Goal: Check status: Check status

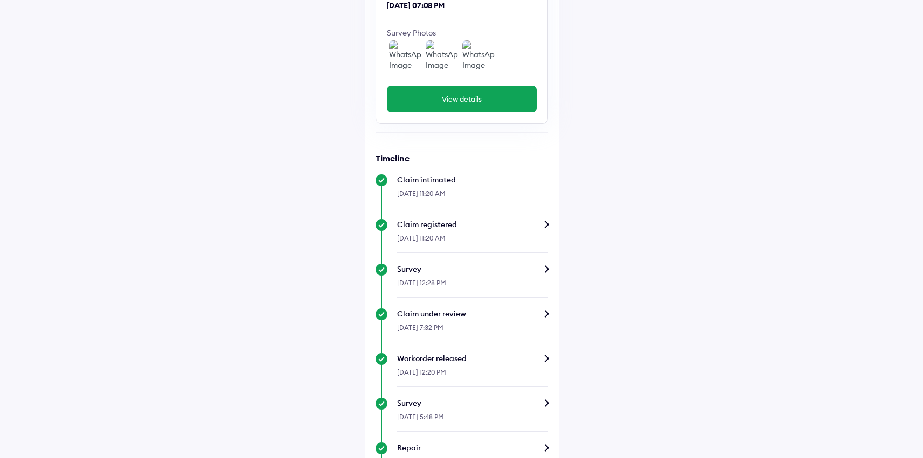
scroll to position [387, 0]
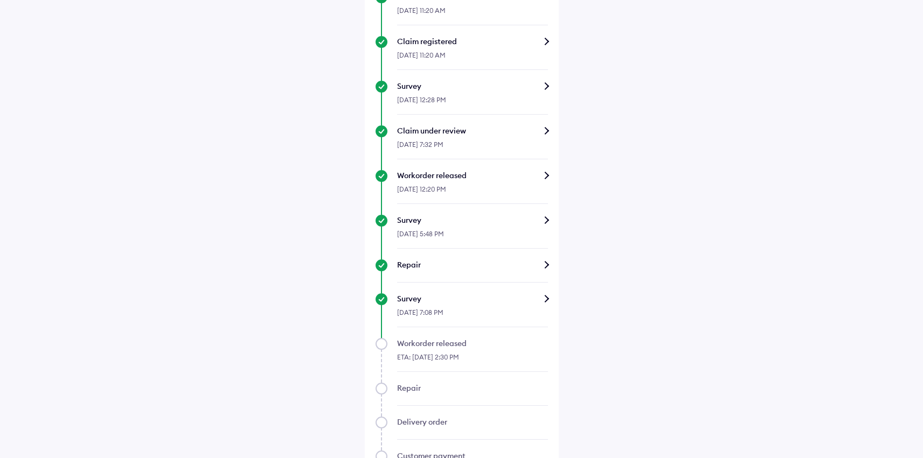
click at [477, 266] on div "Repair" at bounding box center [472, 265] width 151 height 11
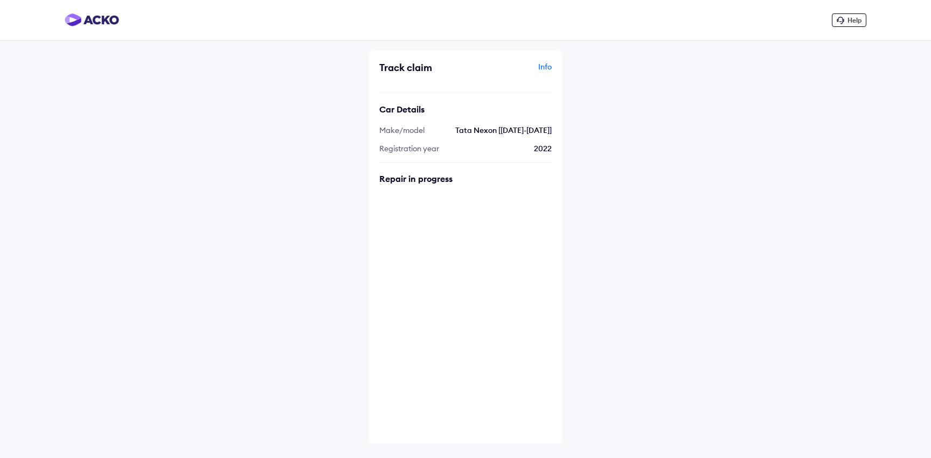
click at [546, 66] on div "Info" at bounding box center [510, 71] width 84 height 20
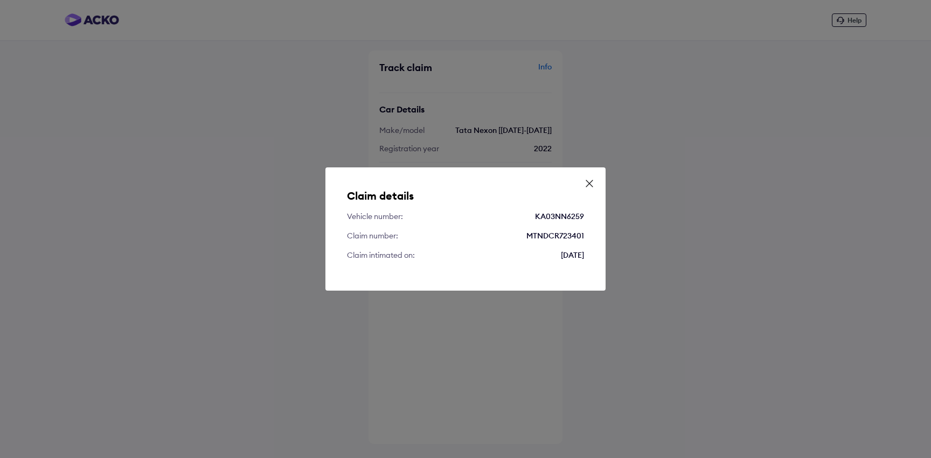
click at [589, 184] on icon at bounding box center [589, 183] width 11 height 11
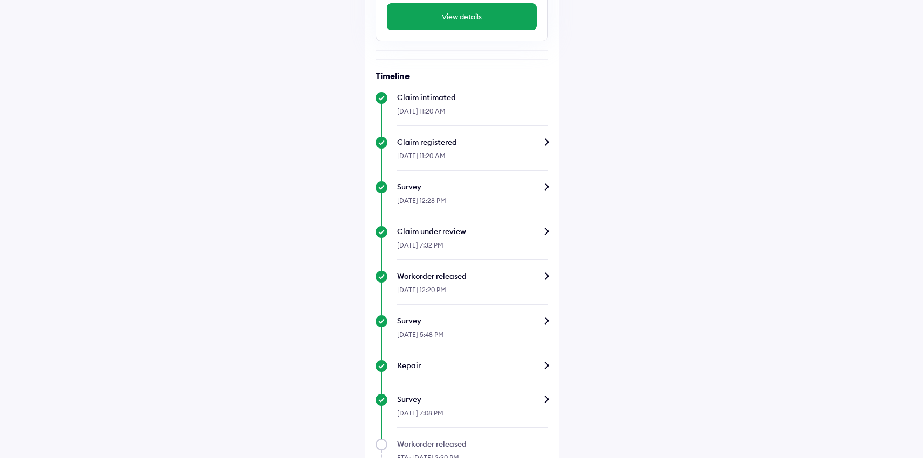
scroll to position [290, 0]
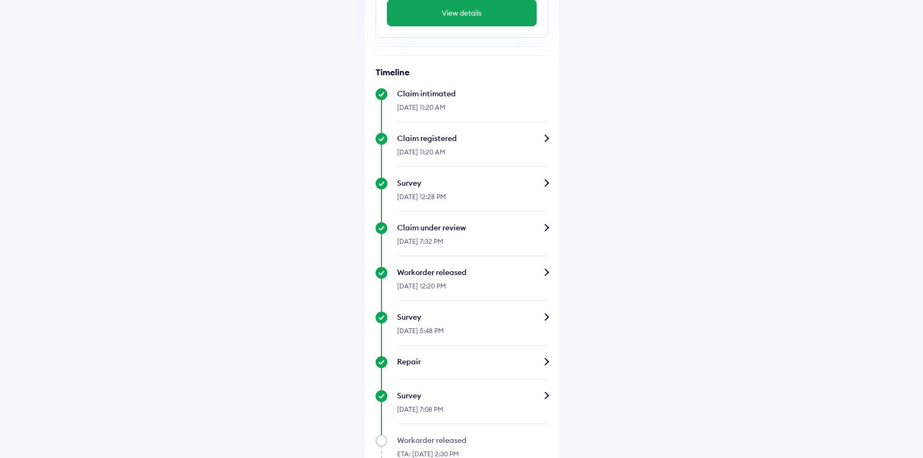
click at [477, 399] on div "Survey" at bounding box center [472, 396] width 151 height 11
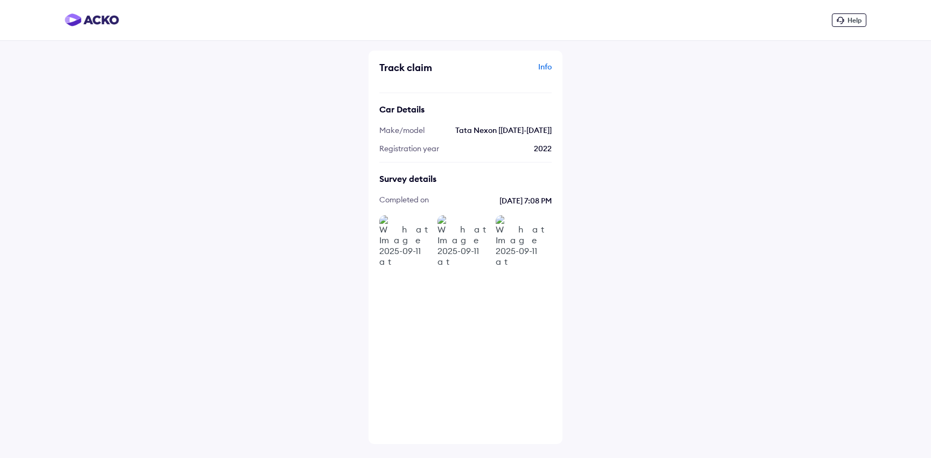
click at [384, 242] on img at bounding box center [406, 242] width 54 height 54
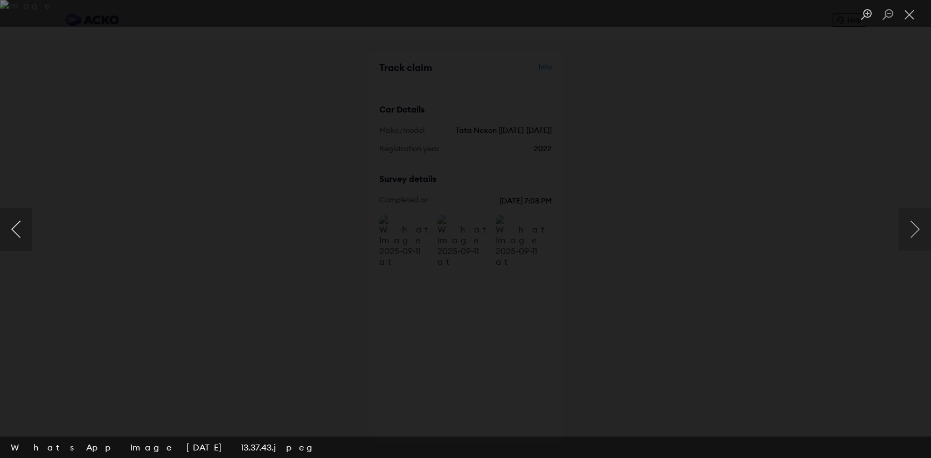
click at [15, 232] on button "Previous image" at bounding box center [16, 229] width 32 height 43
click at [916, 233] on button "Next image" at bounding box center [915, 229] width 32 height 43
click at [899, 18] on button "Close lightbox" at bounding box center [910, 14] width 22 height 19
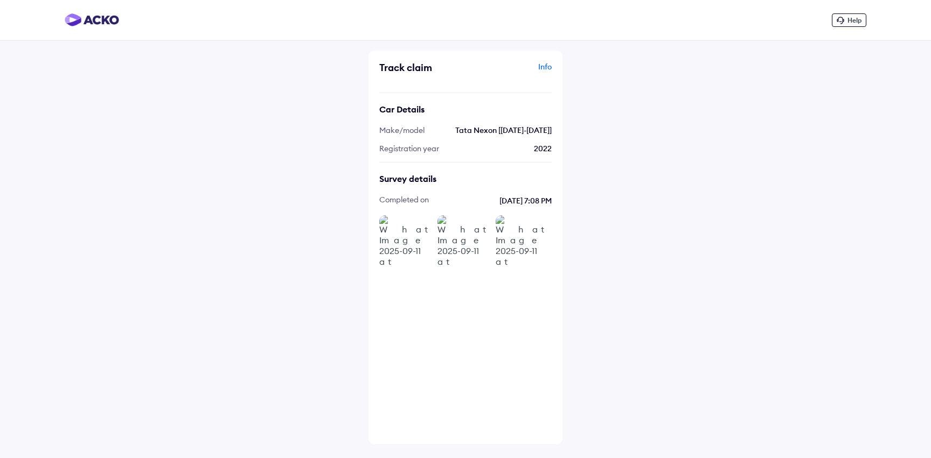
click at [723, 172] on div "Help Track claim Info Car Details Make/model Tata Nexon [[DATE]-[DATE]] Registr…" at bounding box center [465, 229] width 931 height 458
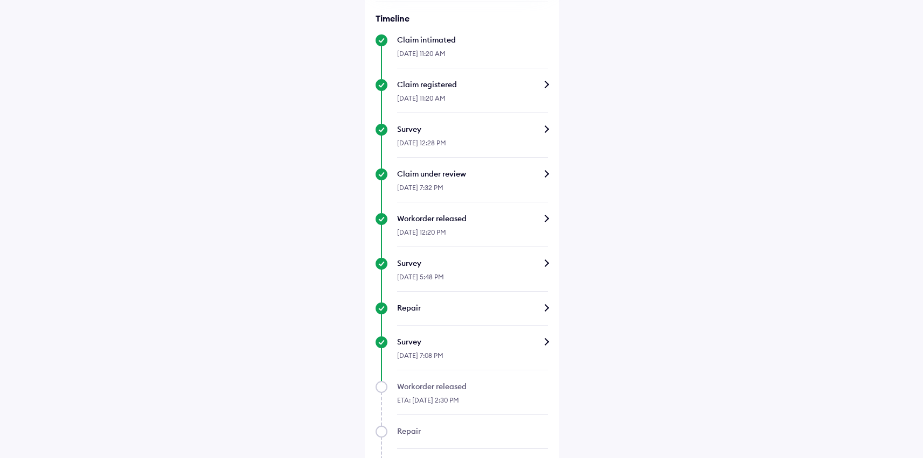
scroll to position [492, 0]
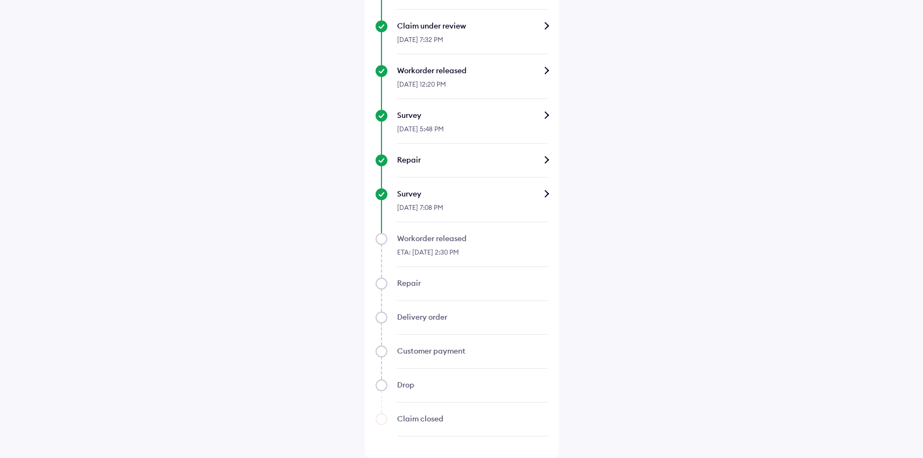
click at [440, 244] on div "ETA: [DATE] 2:30 PM" at bounding box center [472, 255] width 151 height 23
click at [396, 288] on div "Repair" at bounding box center [462, 289] width 172 height 23
click at [370, 288] on div "Claim status Info Survey completed Based on the survey report, we will share th…" at bounding box center [462, 7] width 194 height 901
